Goal: Information Seeking & Learning: Learn about a topic

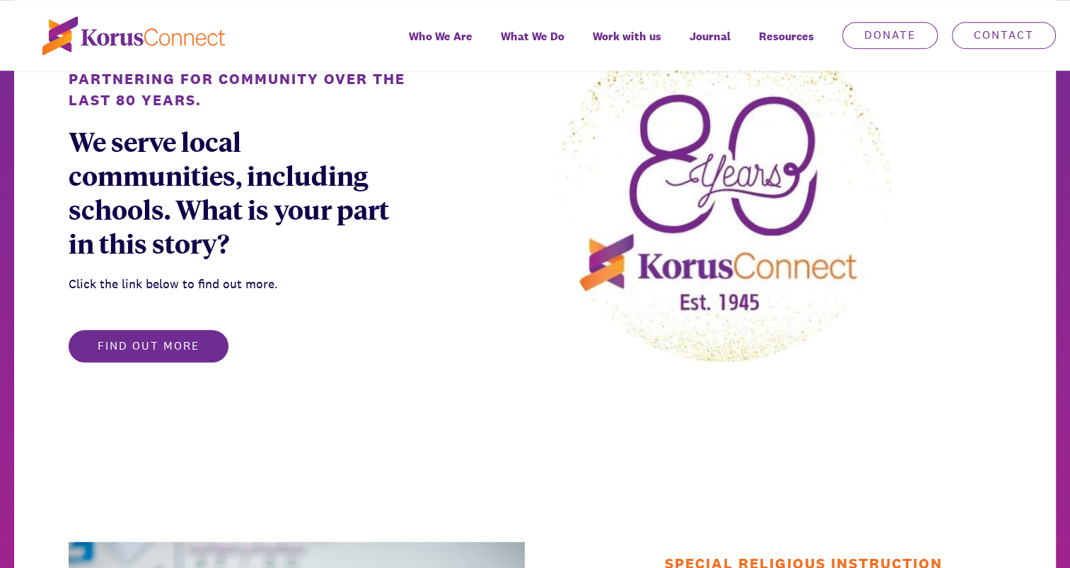
scroll to position [990, 0]
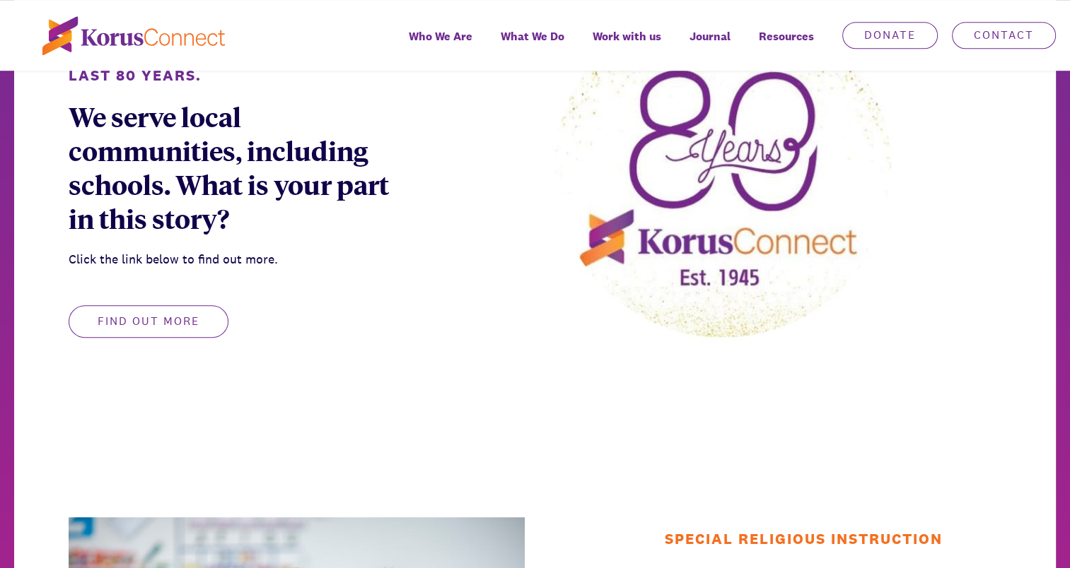
click at [147, 322] on button "Find out more" at bounding box center [149, 321] width 160 height 33
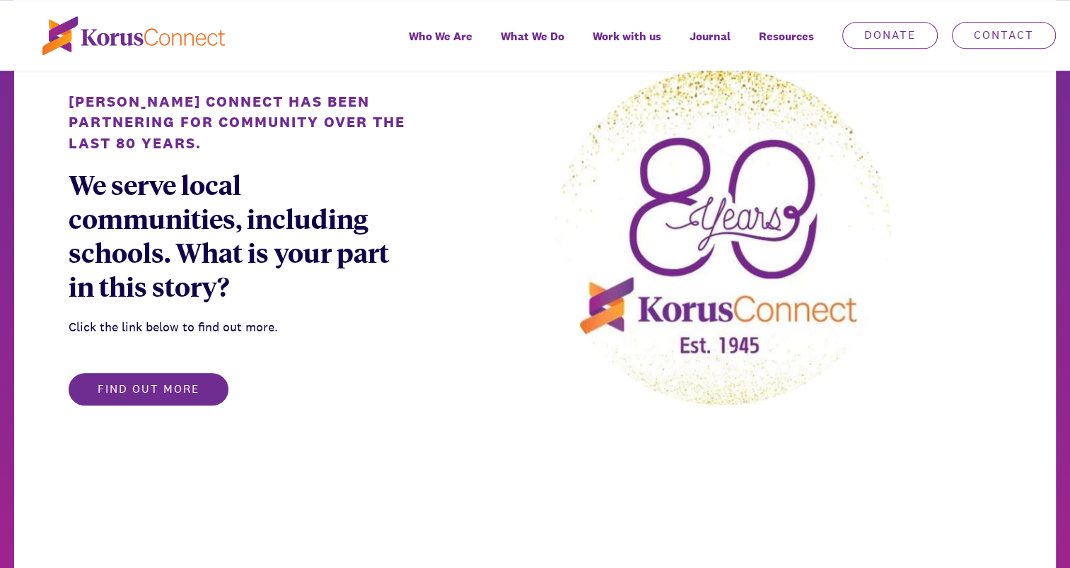
scroll to position [919, 0]
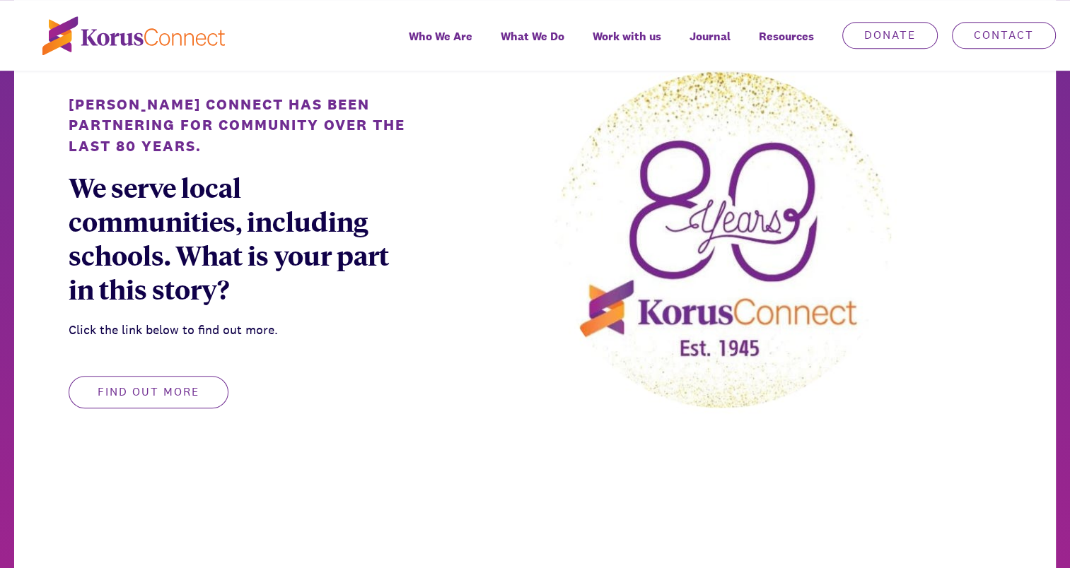
click at [175, 390] on button "Find out more" at bounding box center [149, 392] width 160 height 33
